Goal: Task Accomplishment & Management: Complete application form

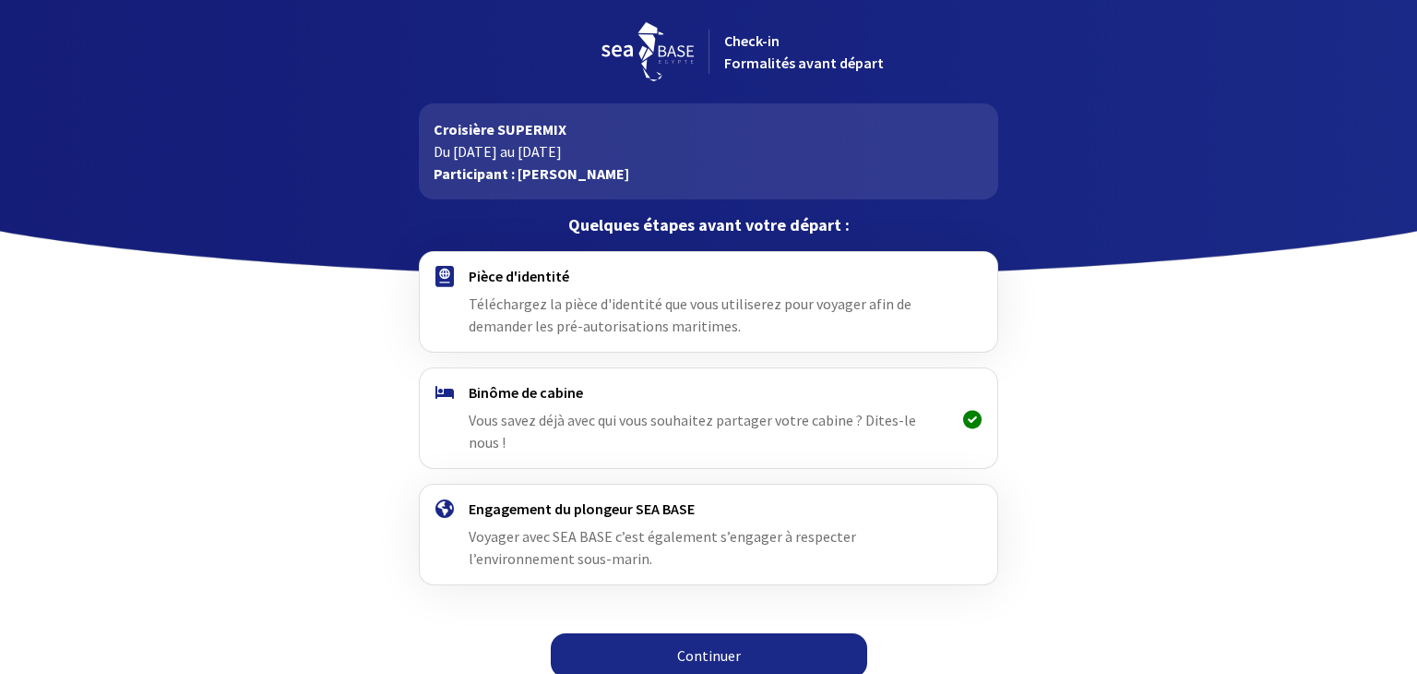
click at [508, 280] on h4 "Pièce d'identité" at bounding box center [708, 276] width 479 height 18
click at [742, 633] on link "Continuer" at bounding box center [709, 655] width 317 height 44
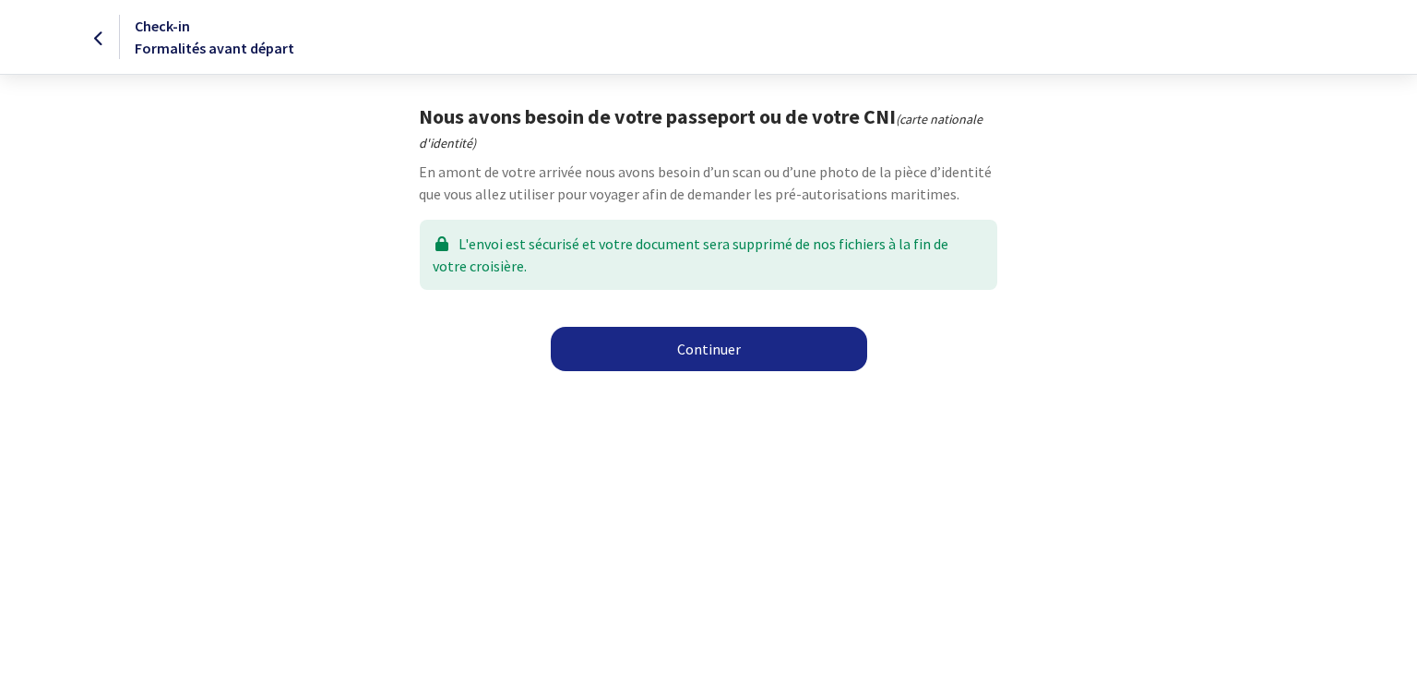
click at [717, 351] on link "Continuer" at bounding box center [709, 349] width 317 height 44
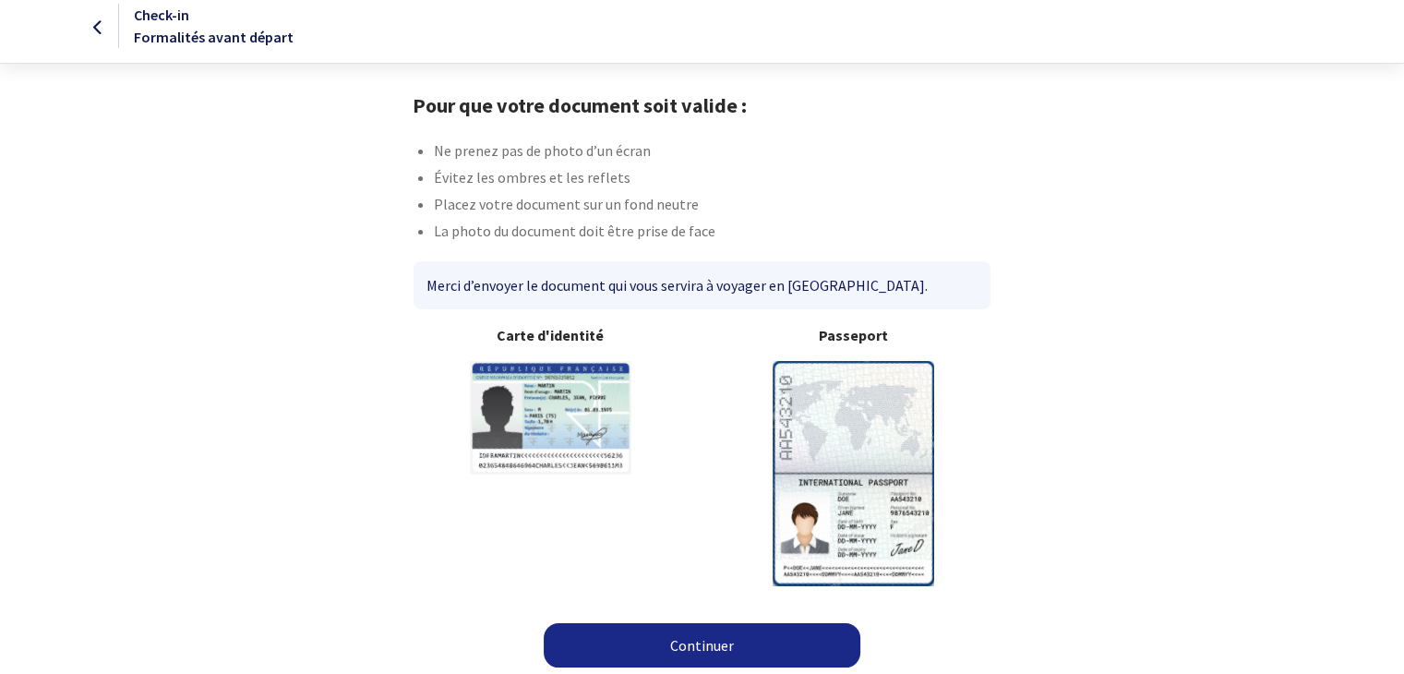
scroll to position [15, 0]
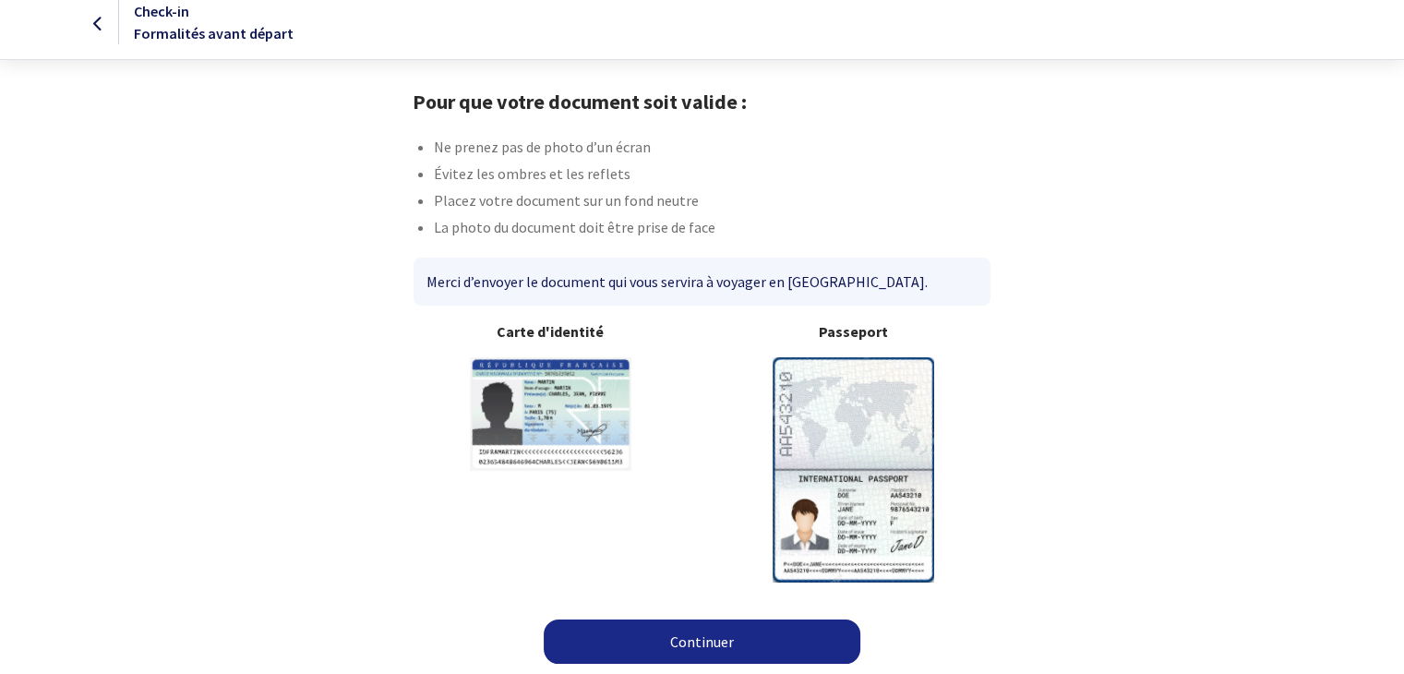
click at [531, 424] on img at bounding box center [550, 414] width 161 height 114
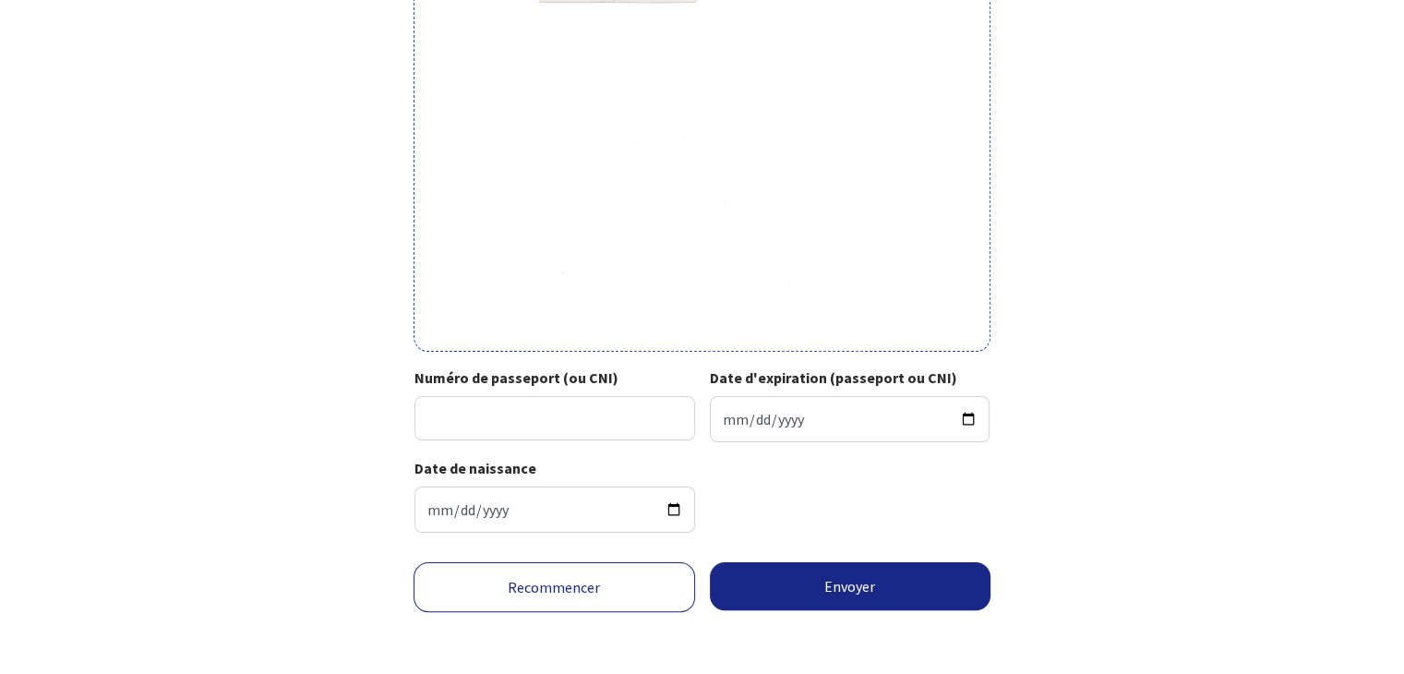
scroll to position [288, 0]
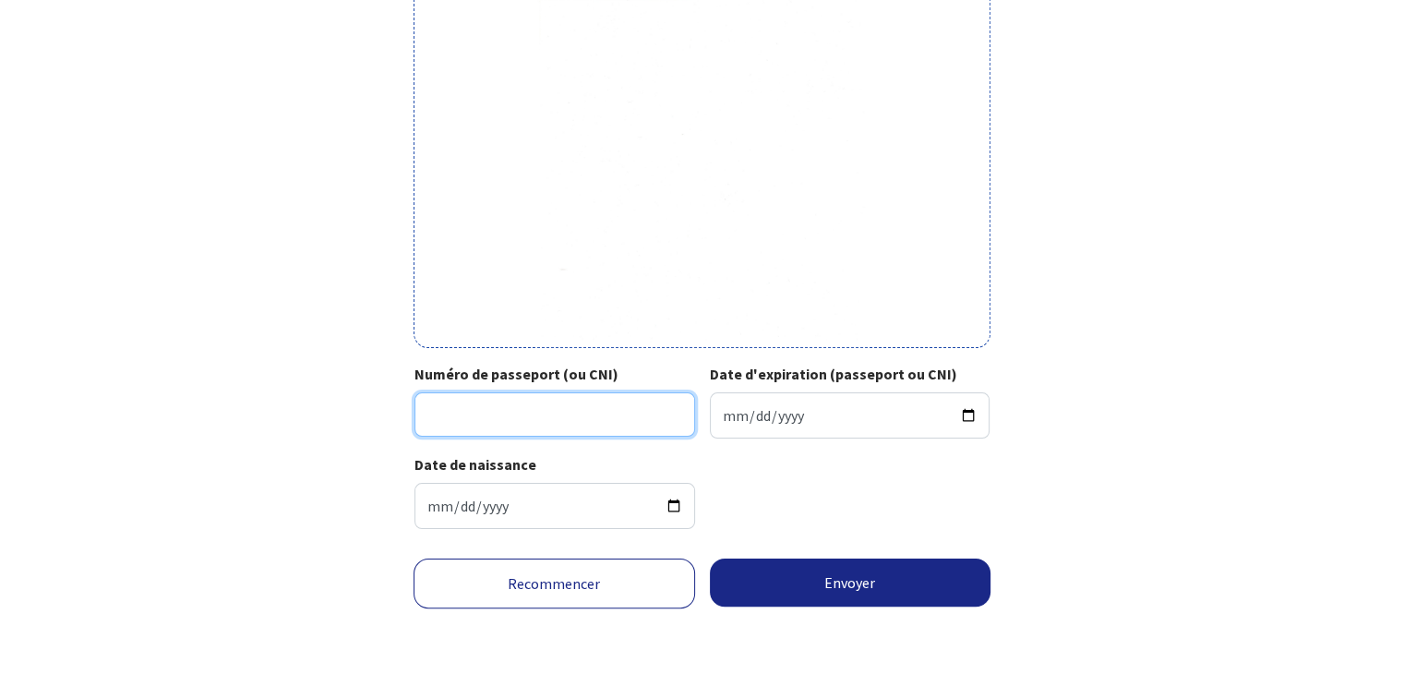
click at [531, 407] on input "Numéro de passeport (ou CNI)" at bounding box center [554, 414] width 281 height 44
type input "180138152158"
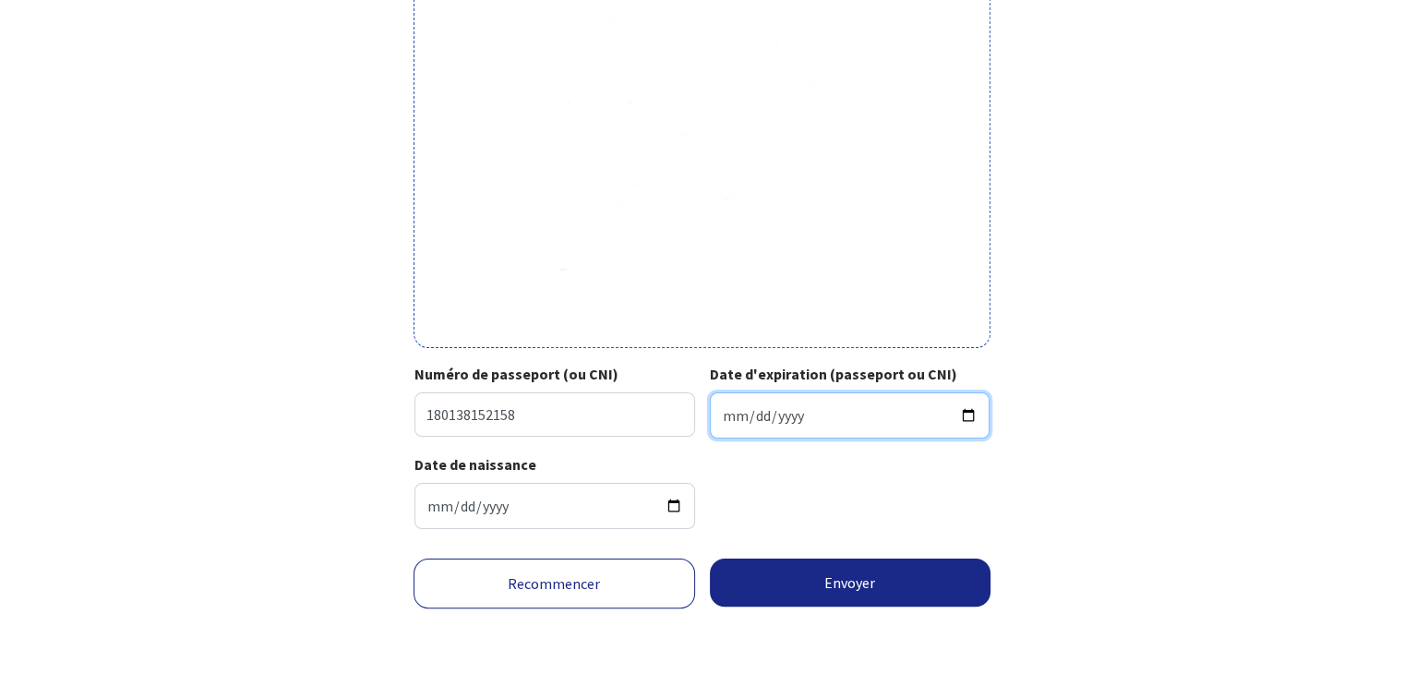
click at [717, 418] on input "Date d'expiration (passeport ou CNI)" at bounding box center [850, 415] width 281 height 46
type input "2033-01-11"
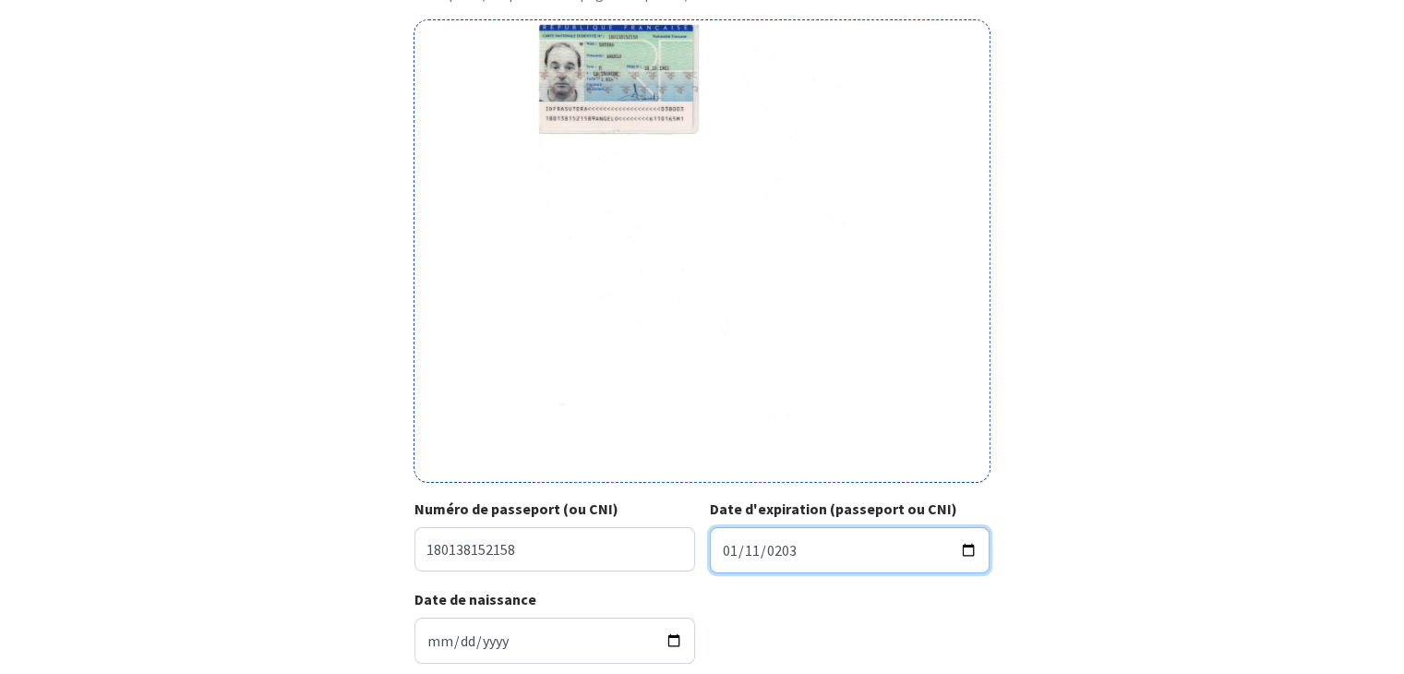
scroll to position [196, 0]
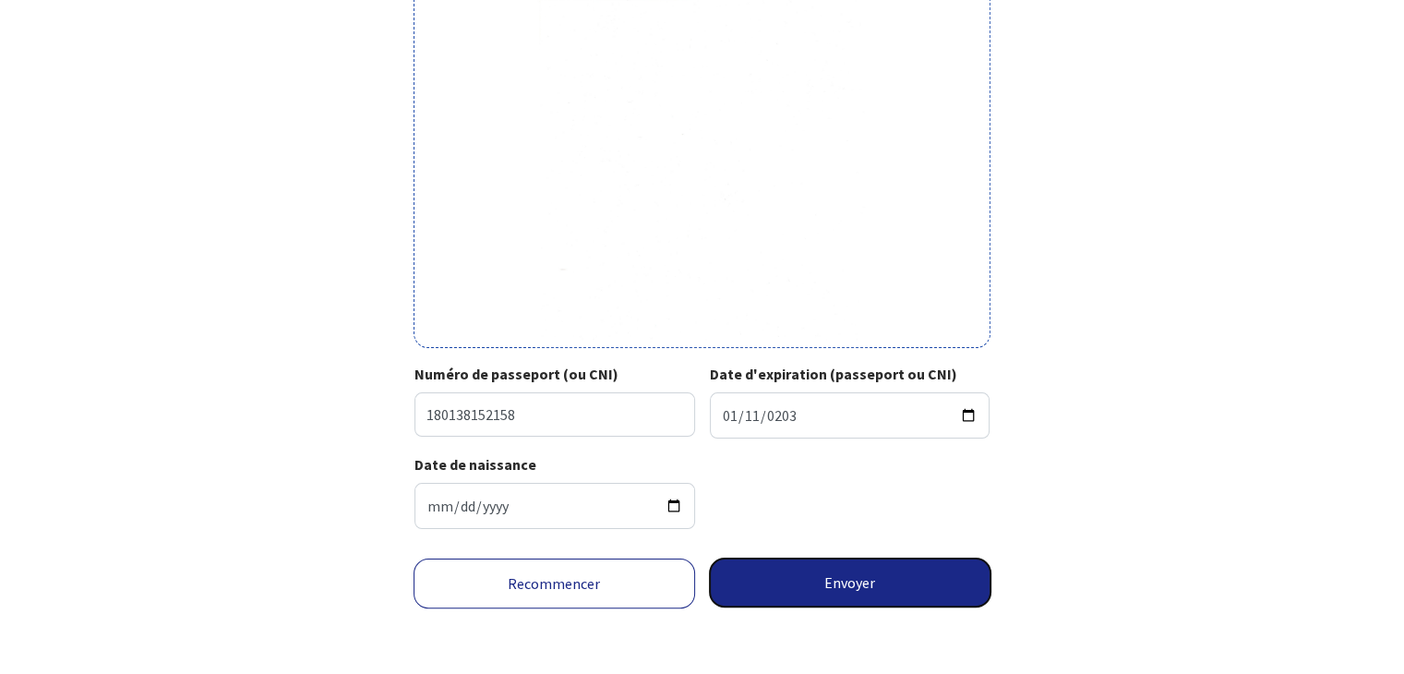
click at [863, 585] on button "Envoyer" at bounding box center [850, 582] width 281 height 48
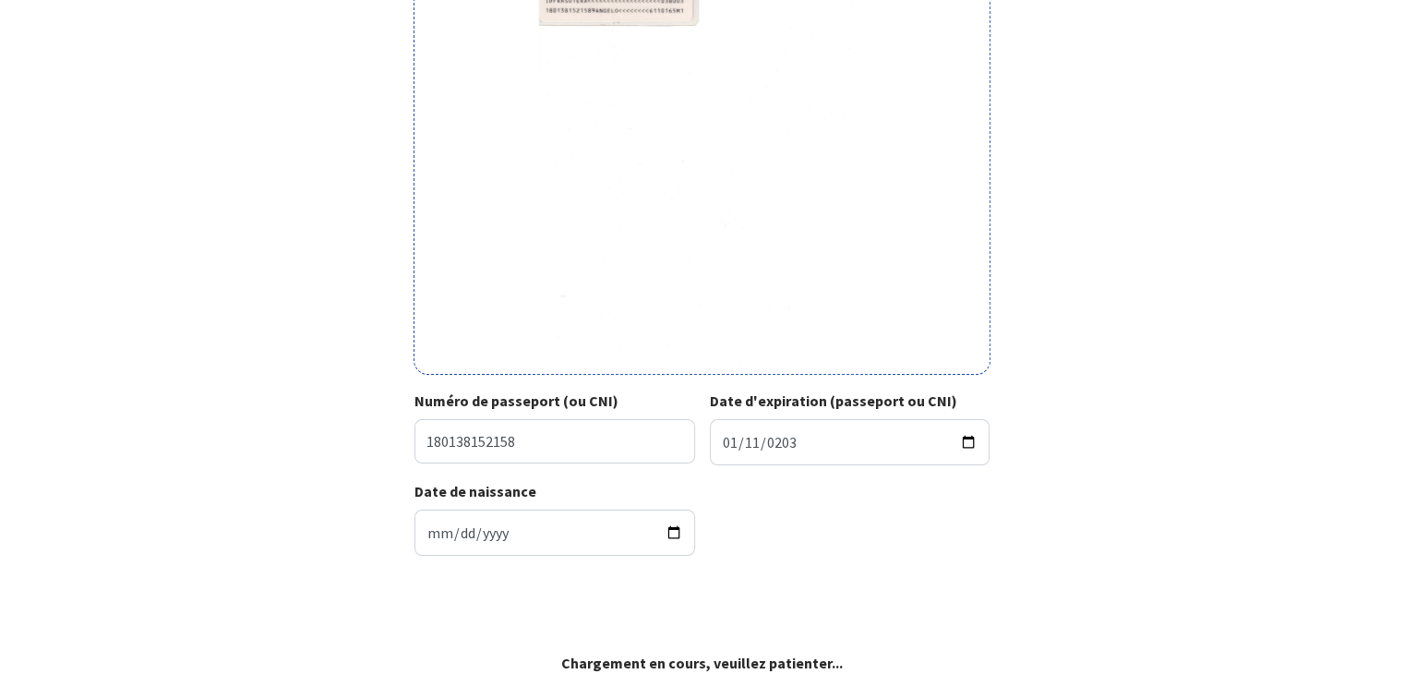
scroll to position [260, 0]
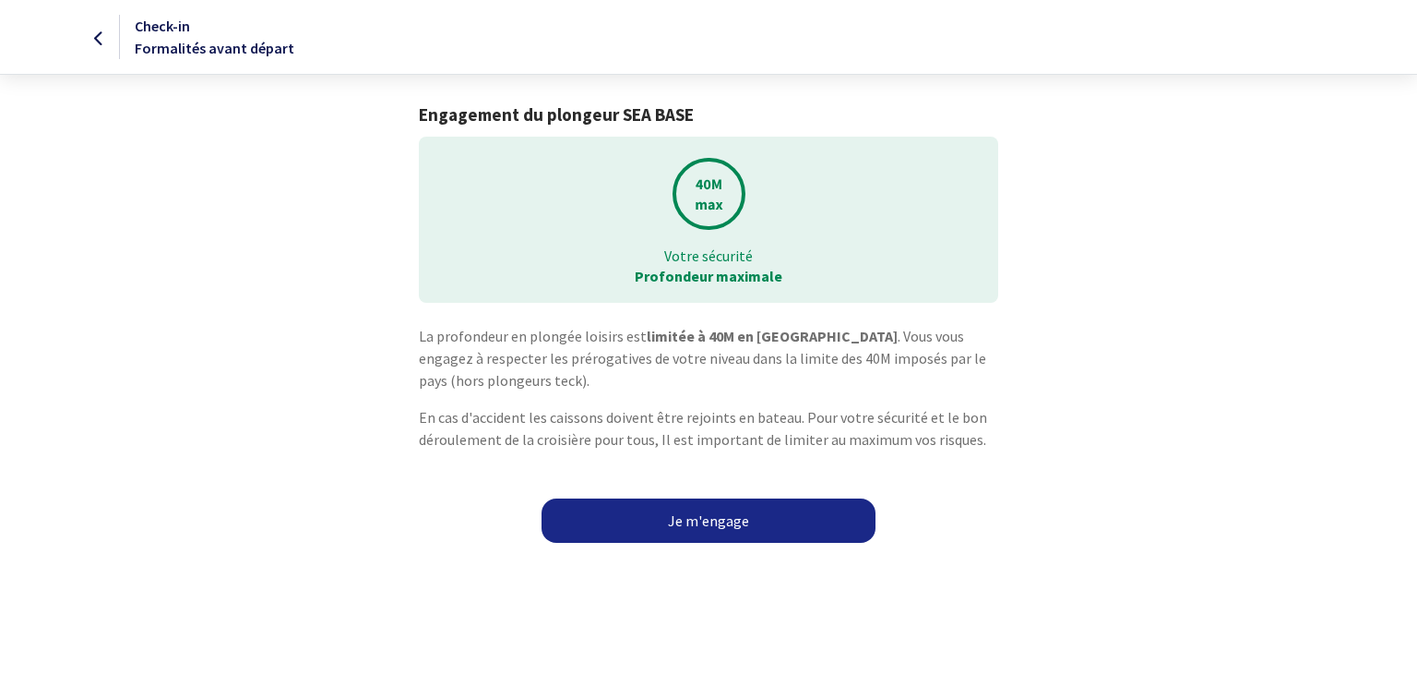
click at [687, 518] on link "Je m'engage" at bounding box center [709, 520] width 334 height 44
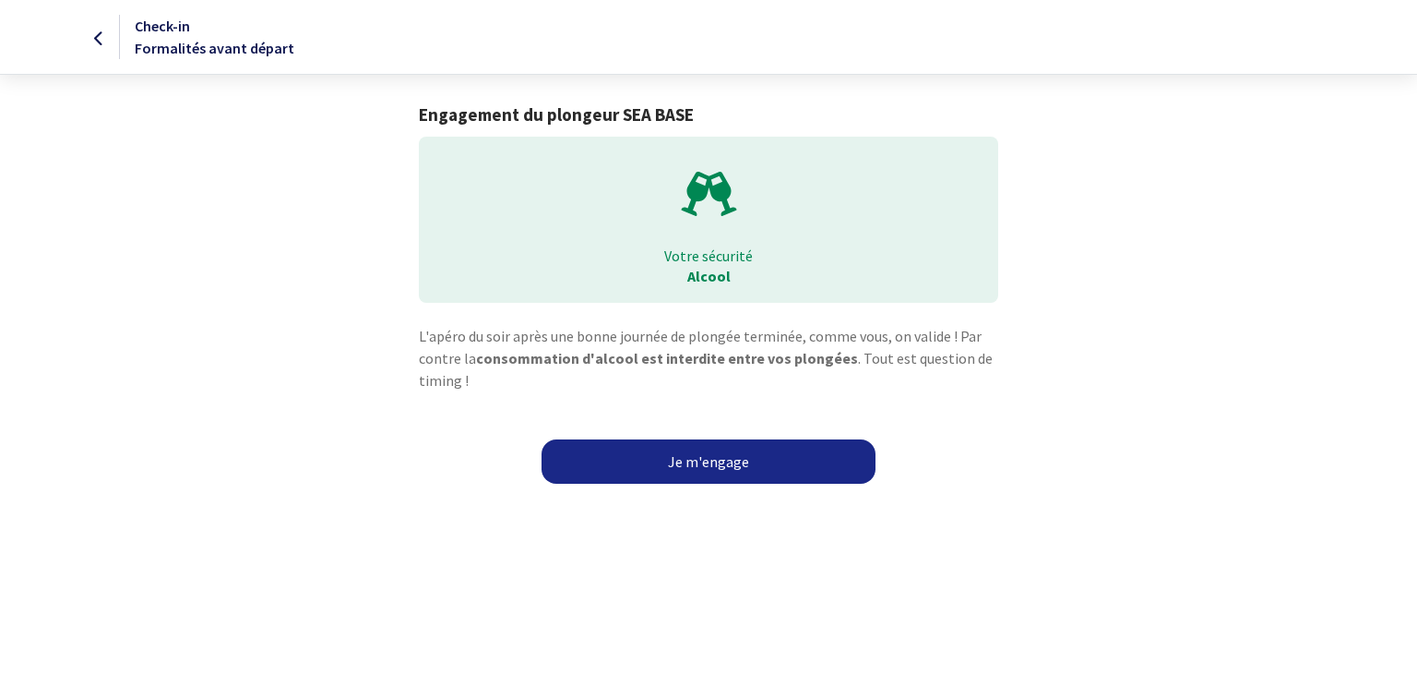
click at [710, 459] on link "Je m'engage" at bounding box center [709, 461] width 334 height 44
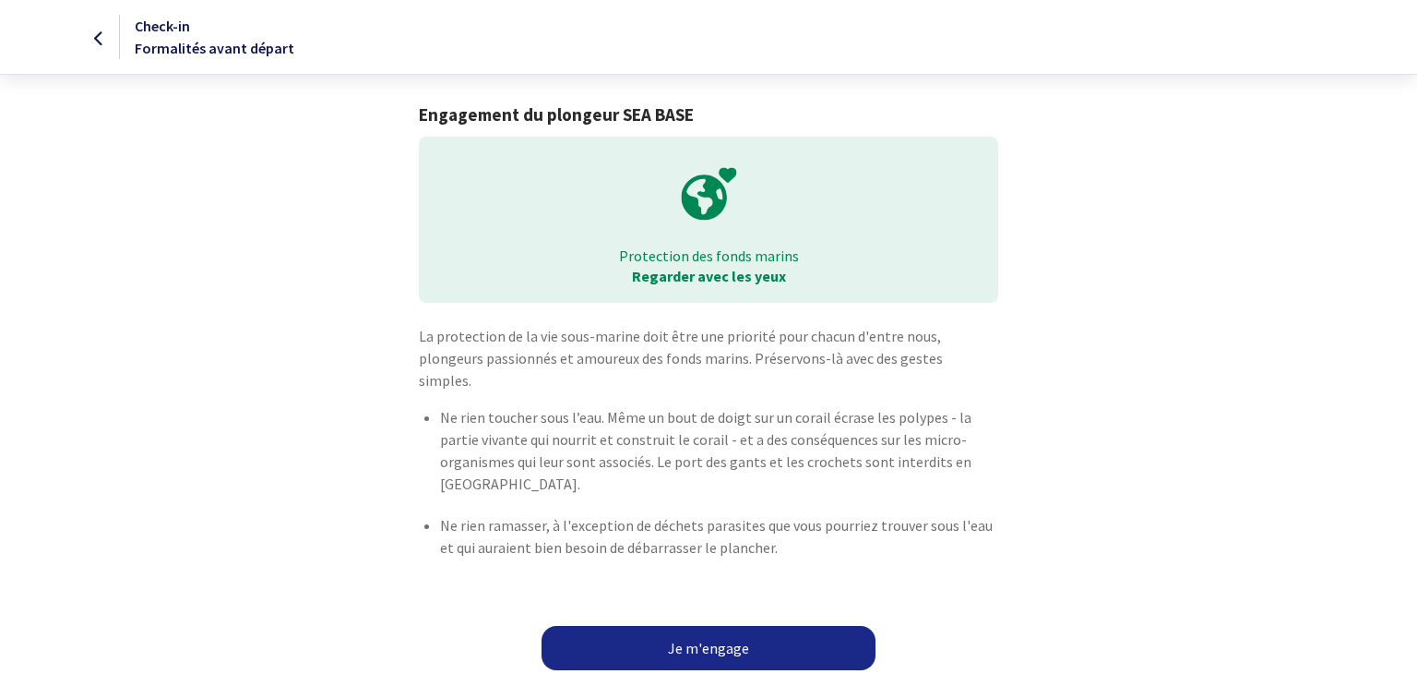
click at [717, 626] on link "Je m'engage" at bounding box center [709, 648] width 334 height 44
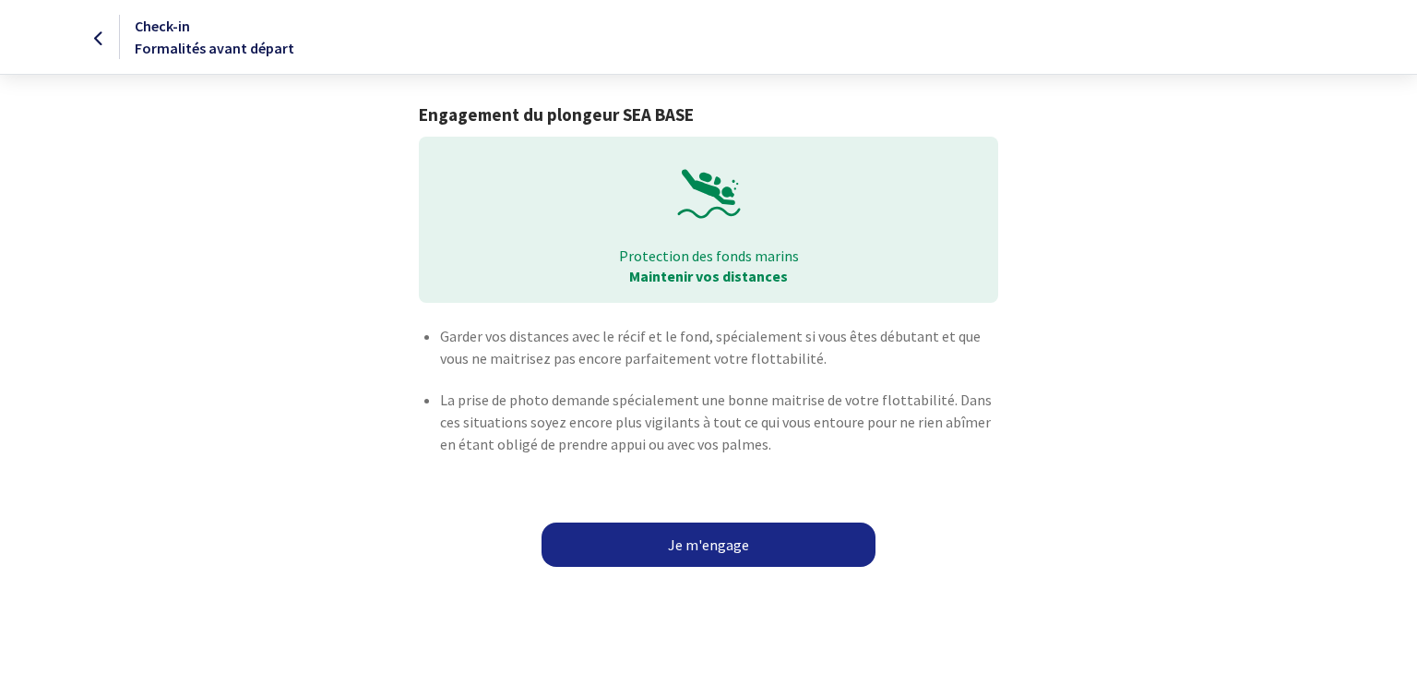
click at [699, 542] on link "Je m'engage" at bounding box center [709, 544] width 334 height 44
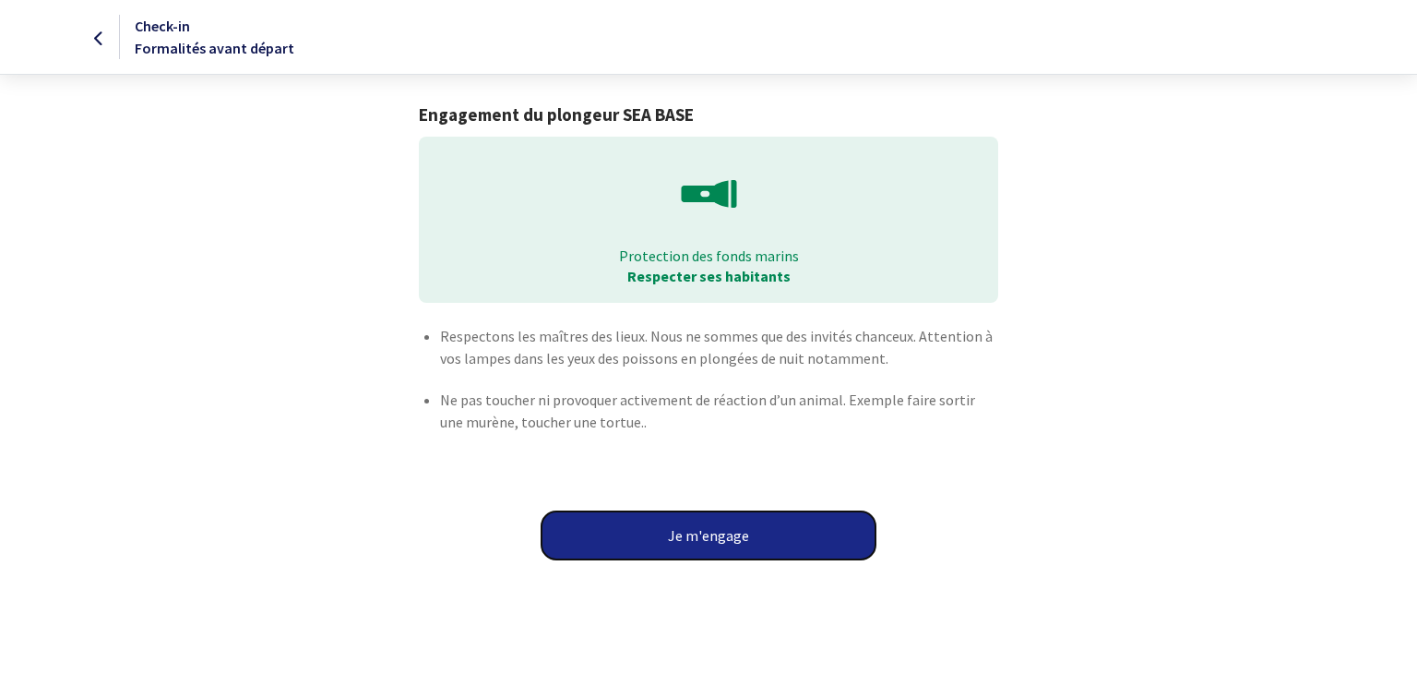
click at [710, 534] on button "Je m'engage" at bounding box center [709, 535] width 334 height 48
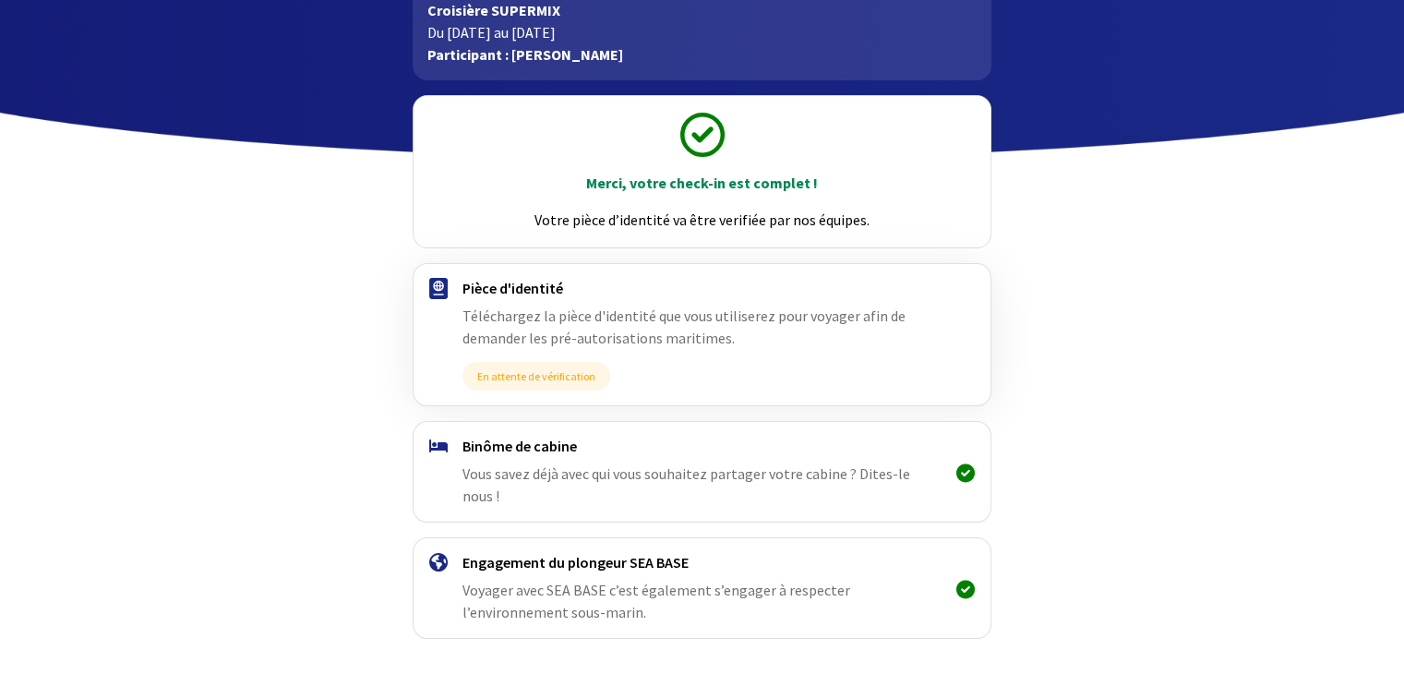
scroll to position [163, 0]
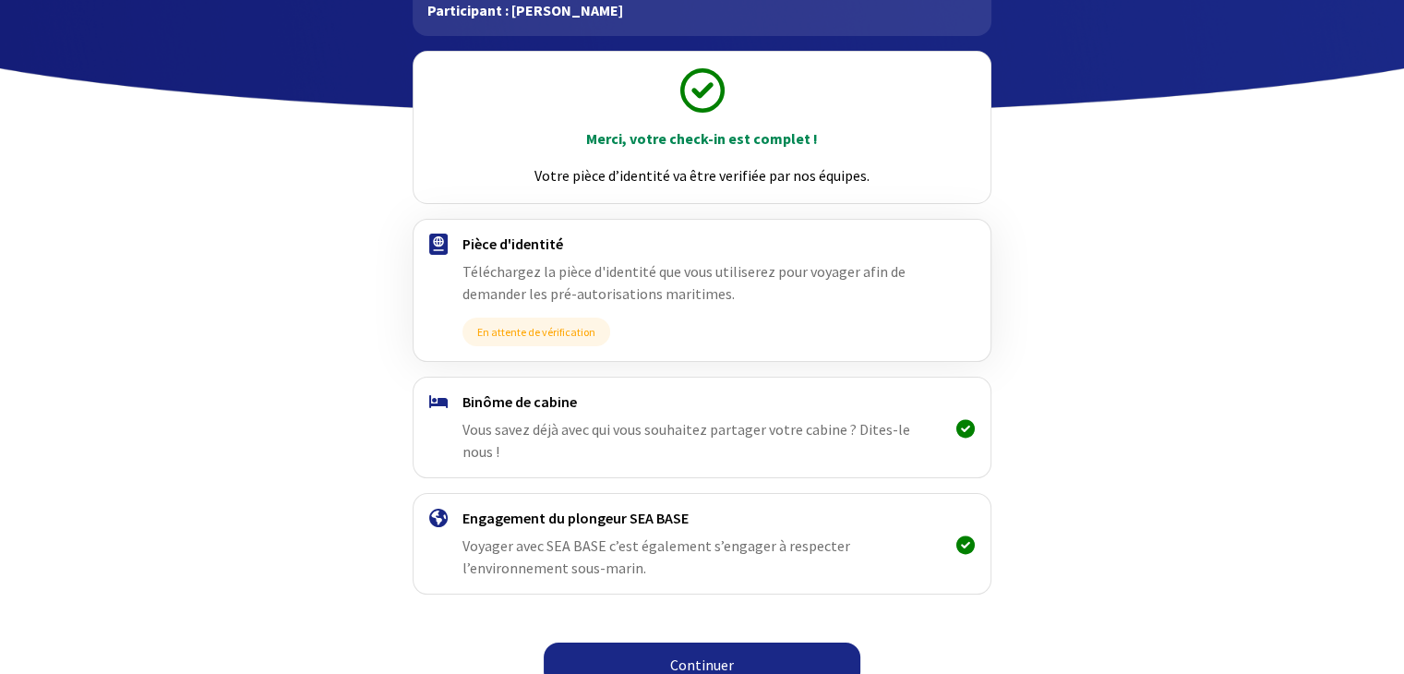
click at [679, 646] on link "Continuer" at bounding box center [702, 664] width 317 height 44
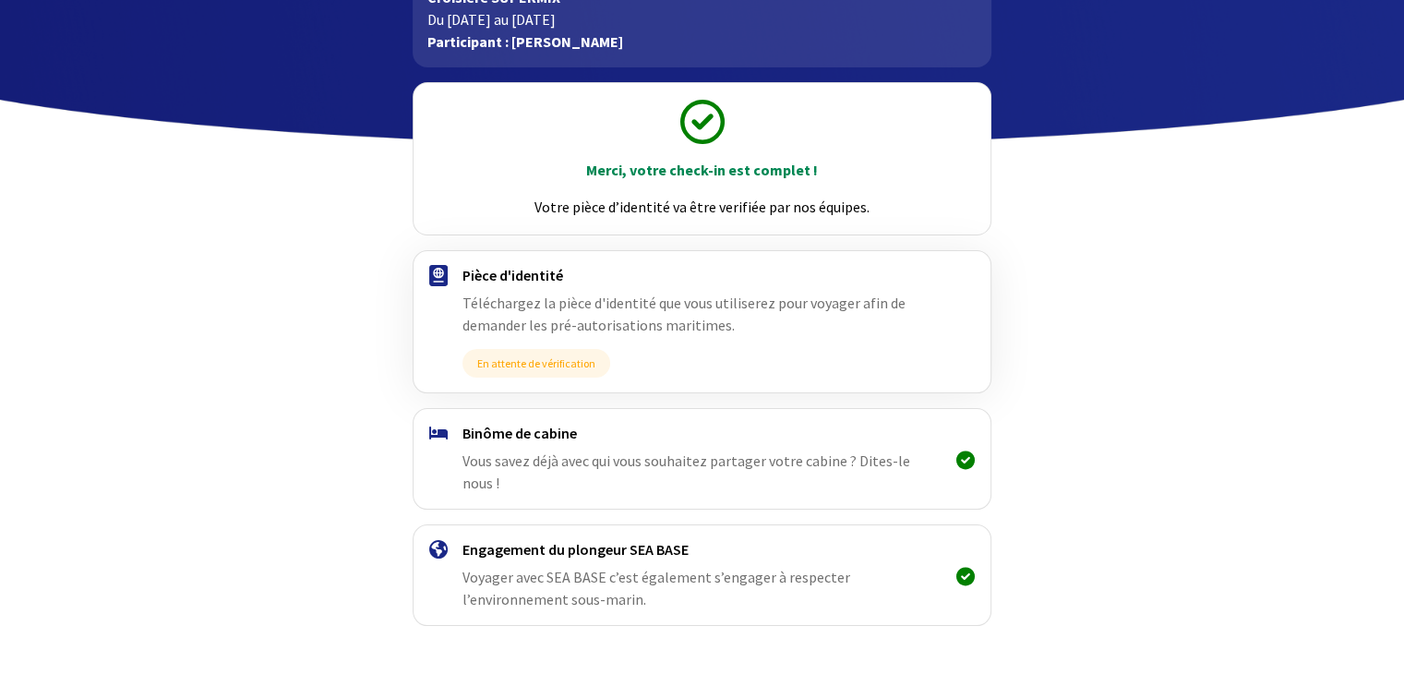
scroll to position [163, 0]
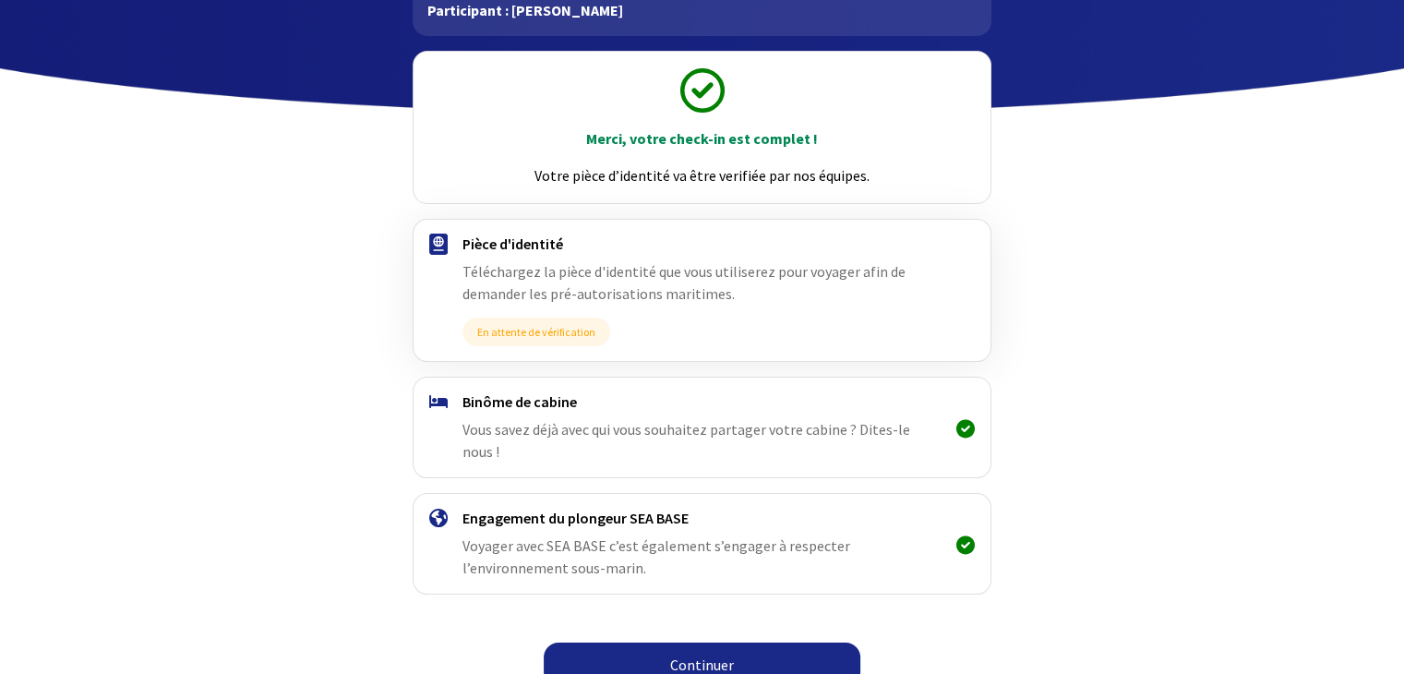
click at [694, 642] on link "Continuer" at bounding box center [702, 664] width 317 height 44
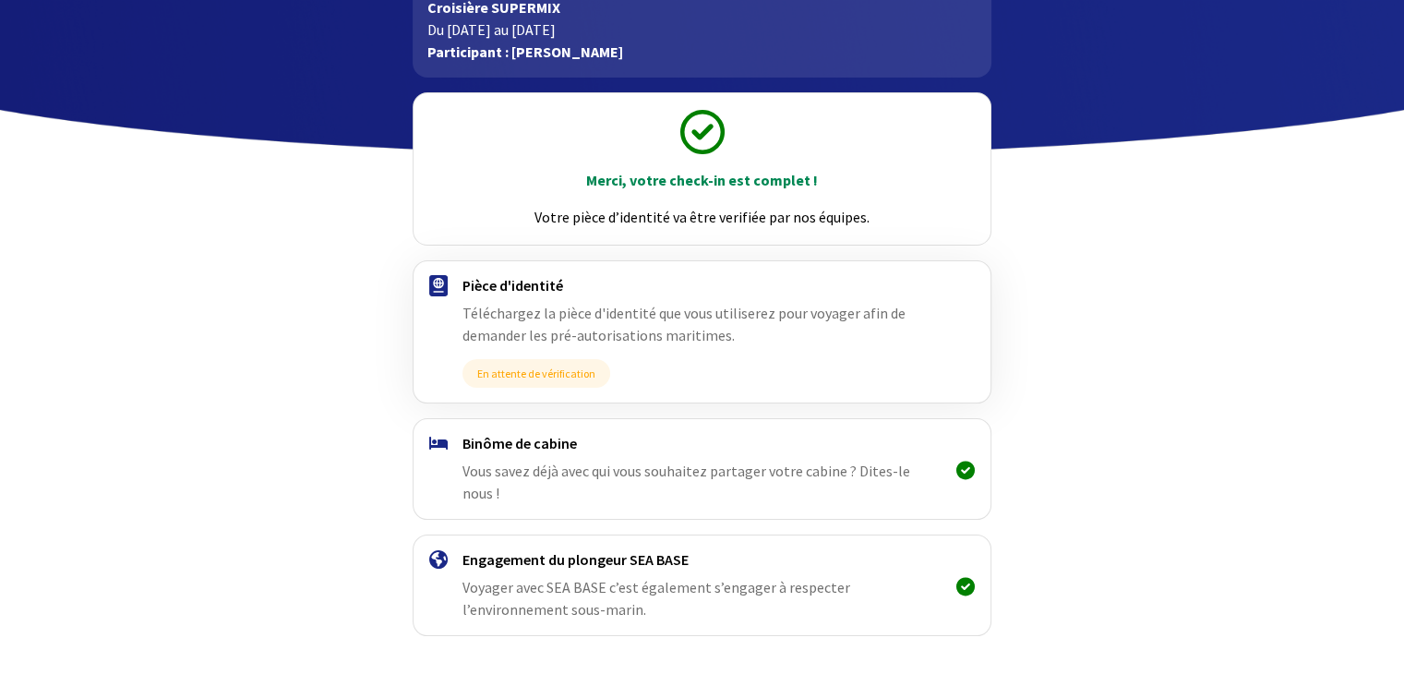
scroll to position [163, 0]
